Goal: Information Seeking & Learning: Learn about a topic

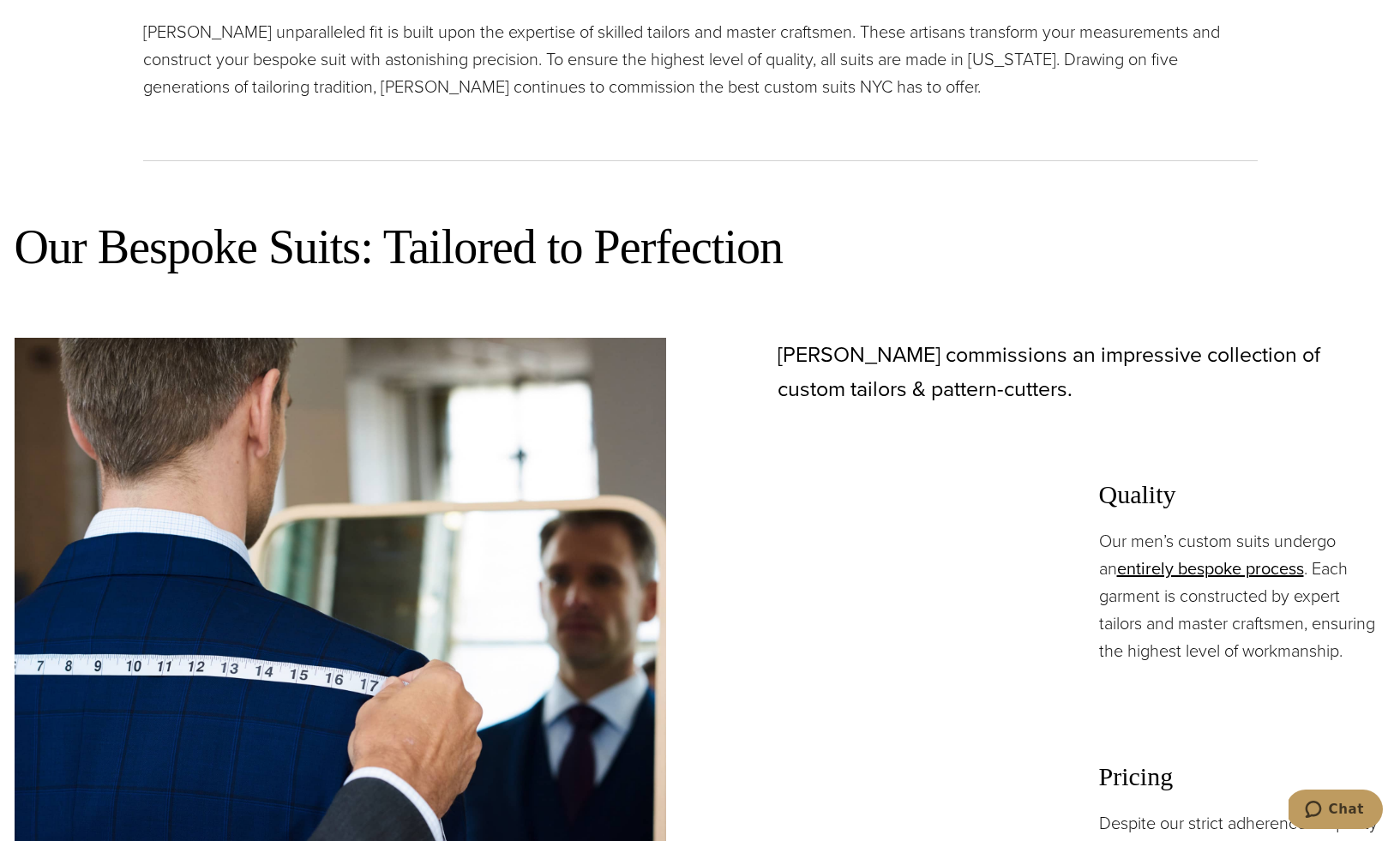
scroll to position [1298, 0]
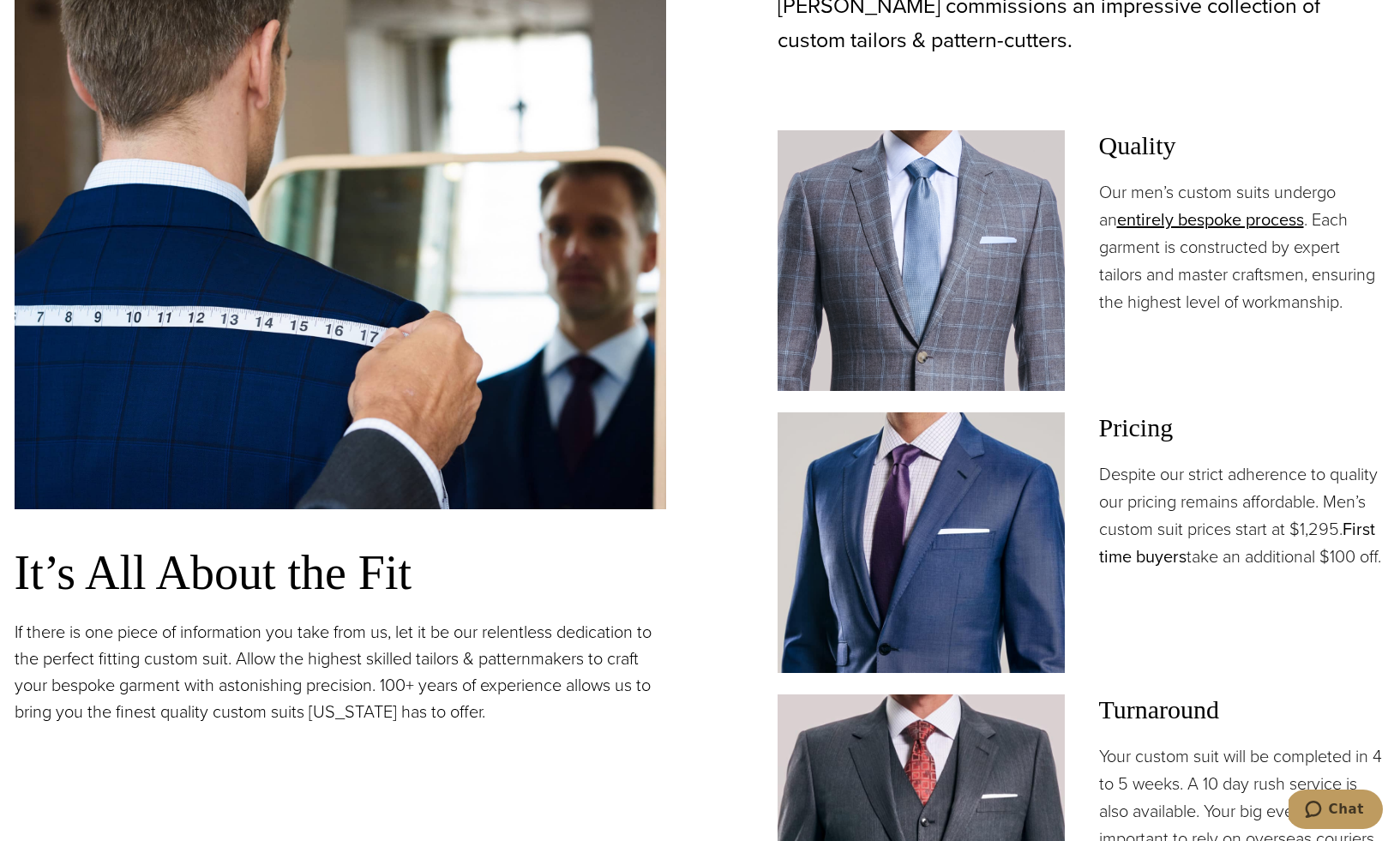
click at [1363, 530] on link "First time buyers" at bounding box center [1238, 543] width 276 height 54
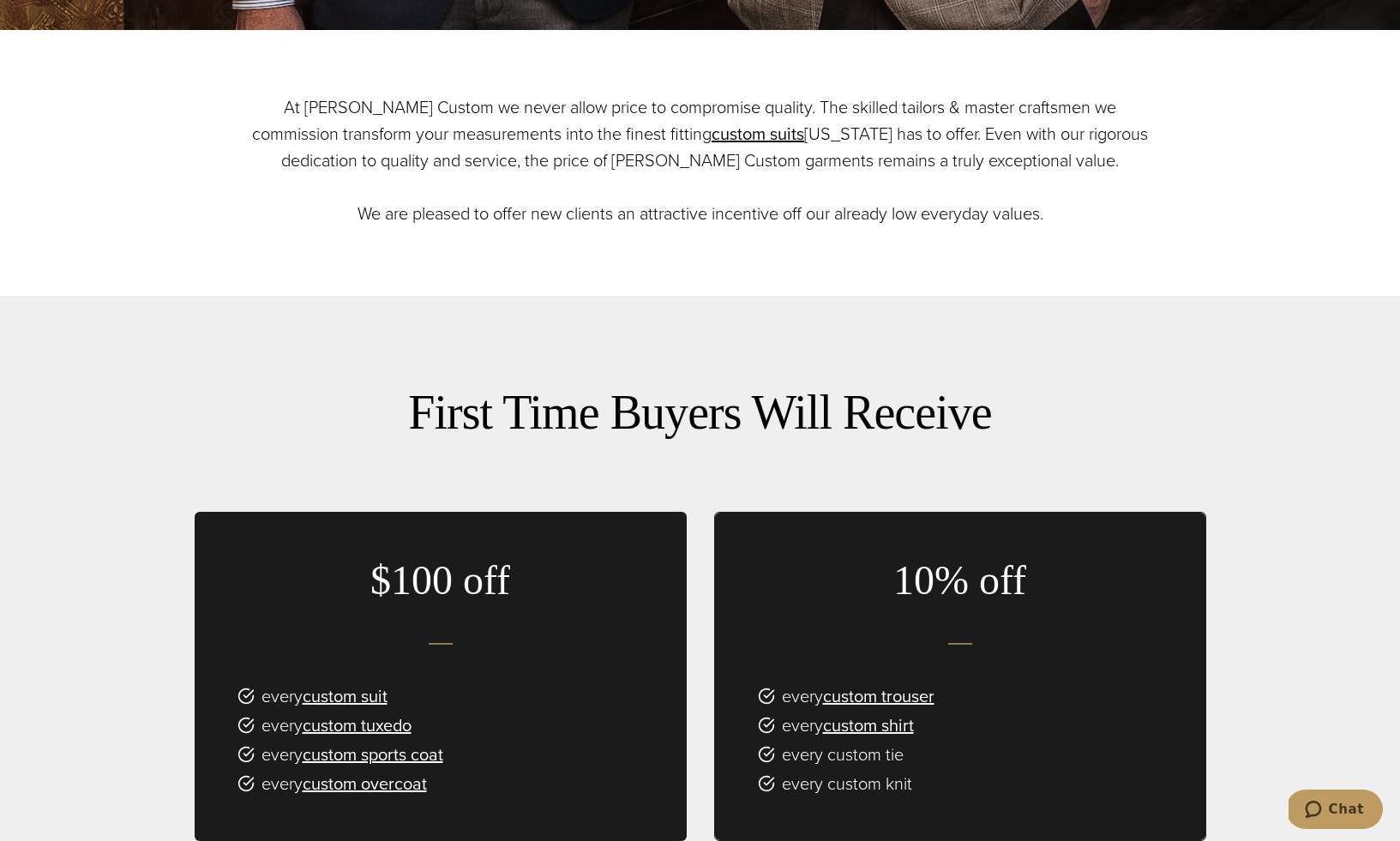
scroll to position [1032, 0]
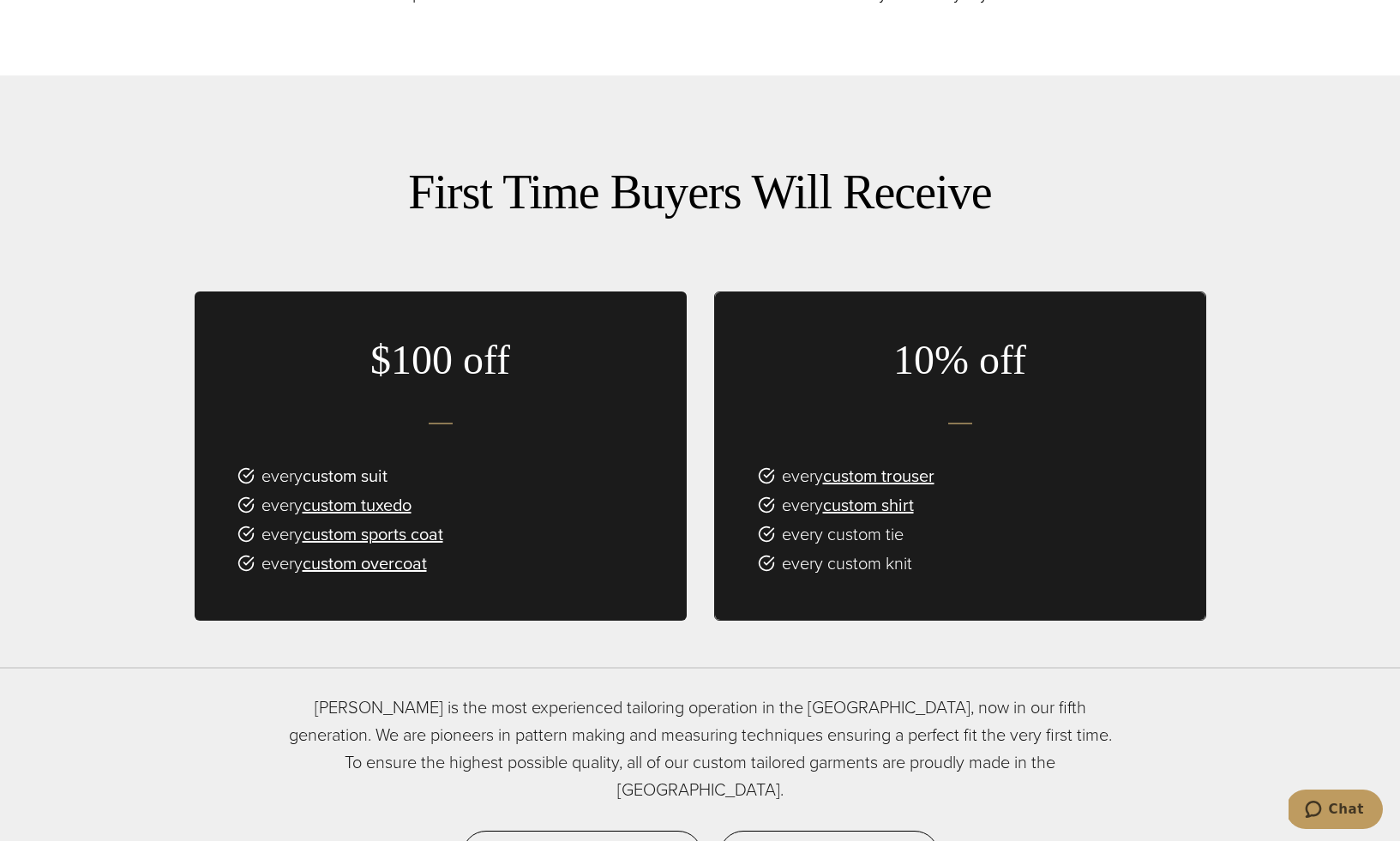
click at [336, 464] on link "custom suit" at bounding box center [344, 475] width 85 height 26
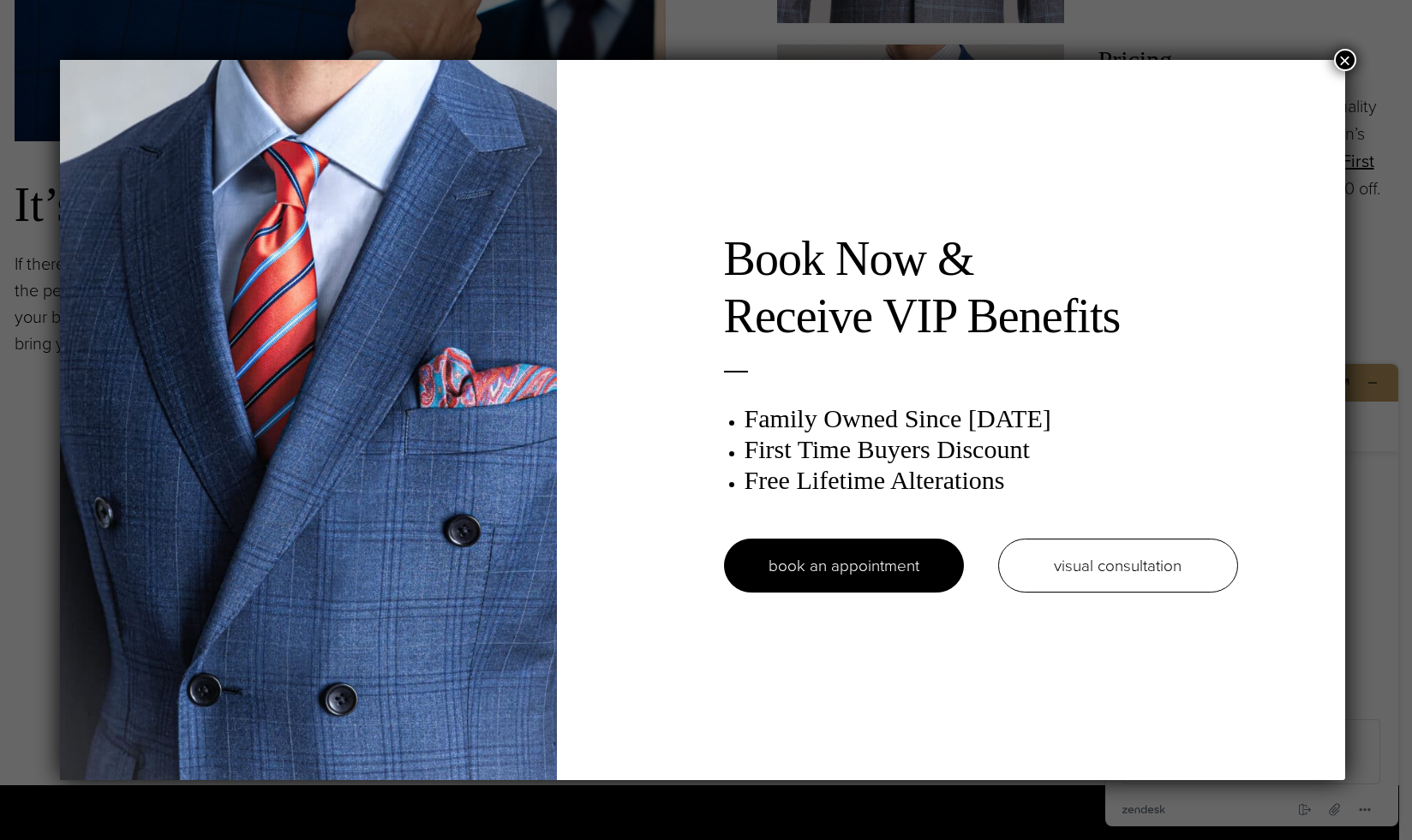
click at [1351, 52] on button "×" at bounding box center [1344, 60] width 22 height 22
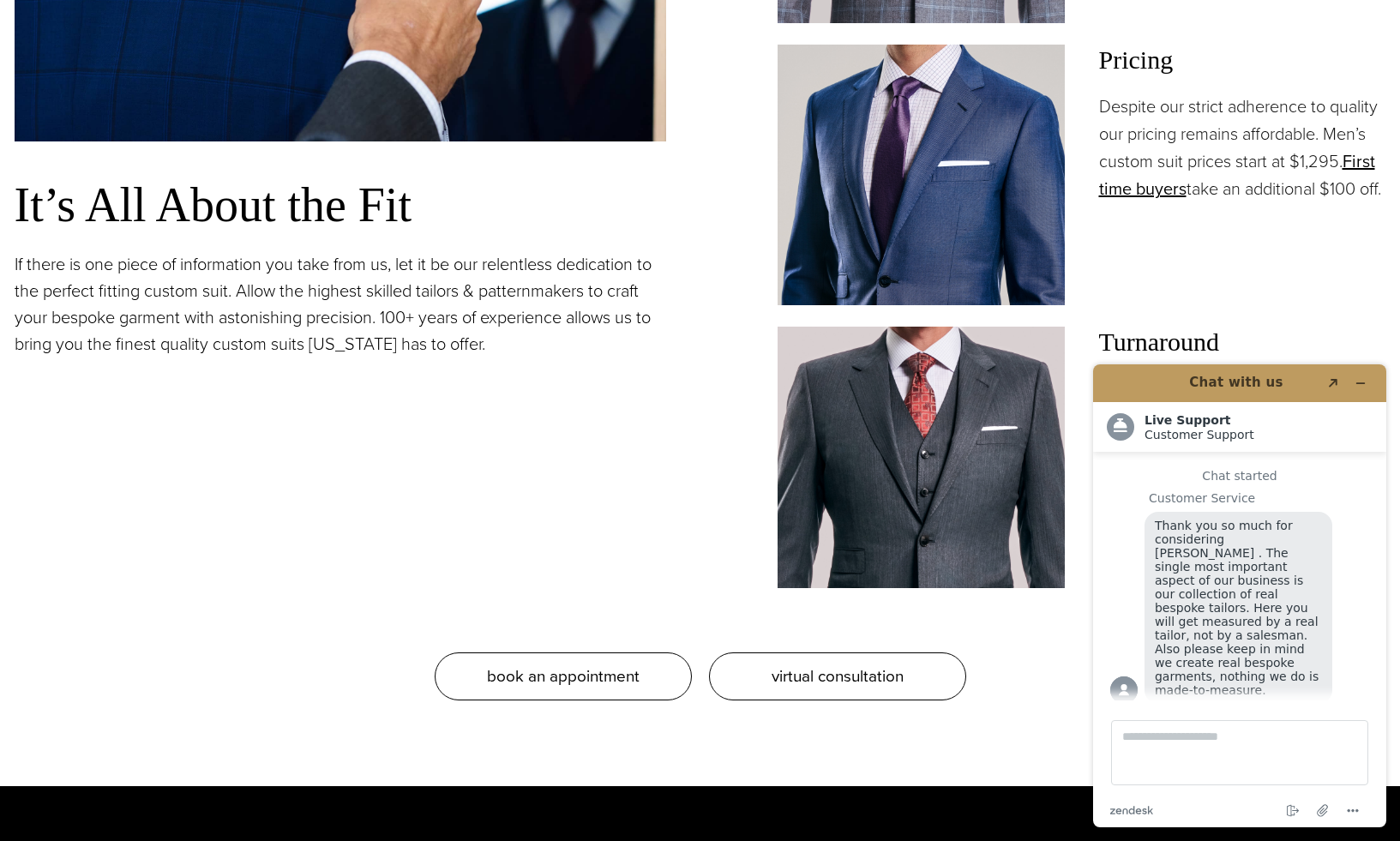
click at [1376, 385] on header "Chat with us Created with Sketch." at bounding box center [1239, 383] width 293 height 37
click at [1368, 383] on button "Minimize widget" at bounding box center [1361, 383] width 28 height 24
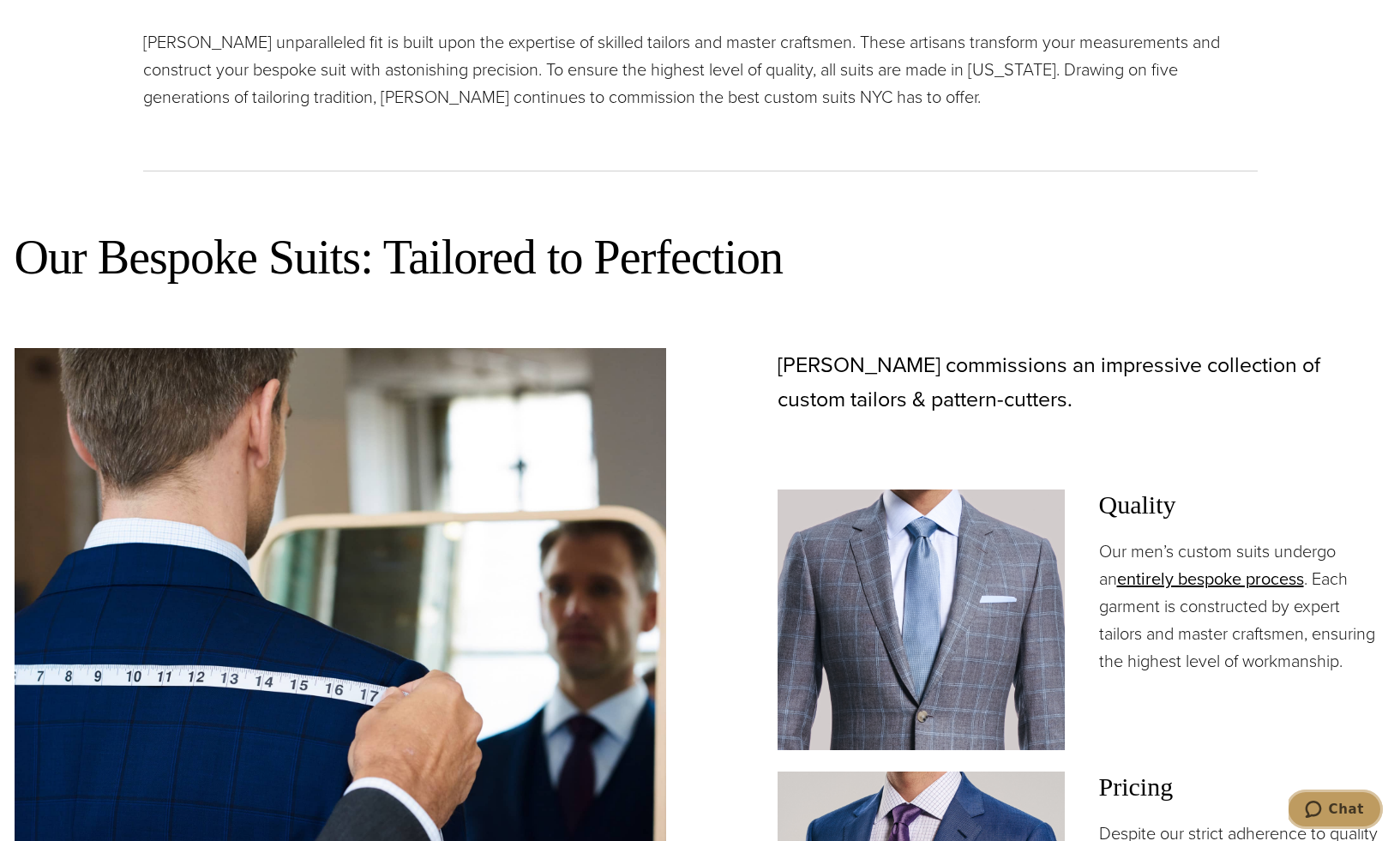
scroll to position [1031, 0]
